Goal: Navigation & Orientation: Find specific page/section

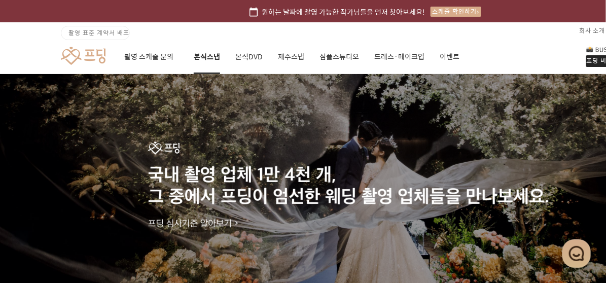
click at [212, 55] on link "본식스냅" at bounding box center [207, 57] width 26 height 34
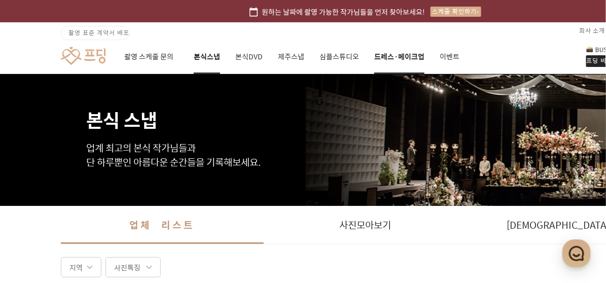
click at [401, 58] on link "드레스·메이크업" at bounding box center [399, 57] width 50 height 34
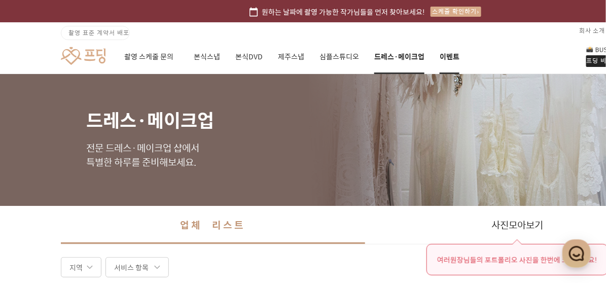
click at [446, 59] on link "이벤트" at bounding box center [449, 57] width 20 height 34
